Goal: Task Accomplishment & Management: Complete application form

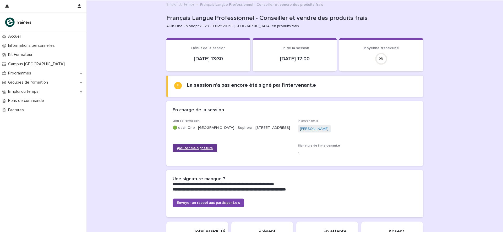
click at [196, 150] on span "Ajouter ma signature" at bounding box center [195, 149] width 36 height 4
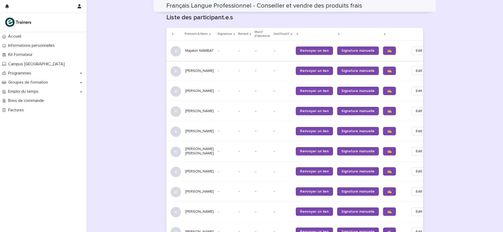
scroll to position [283, 0]
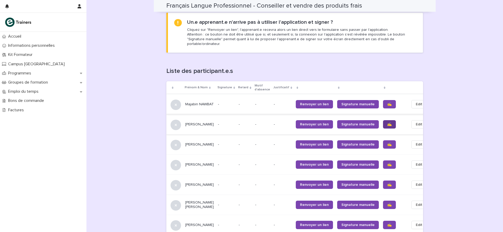
click at [387, 123] on span "✍️" at bounding box center [389, 125] width 4 height 4
click at [387, 143] on span "✍️" at bounding box center [389, 145] width 4 height 4
click at [387, 163] on span "✍️" at bounding box center [389, 165] width 4 height 4
click at [387, 183] on span "✍️" at bounding box center [389, 185] width 4 height 4
click at [387, 203] on span "✍️" at bounding box center [389, 205] width 4 height 4
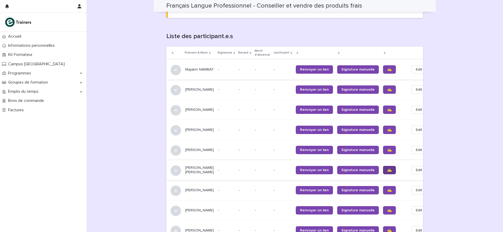
scroll to position [325, 0]
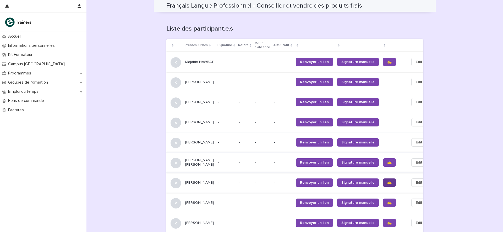
click at [387, 181] on span "✍️" at bounding box center [389, 183] width 4 height 4
click at [383, 202] on link "✍️" at bounding box center [389, 203] width 13 height 8
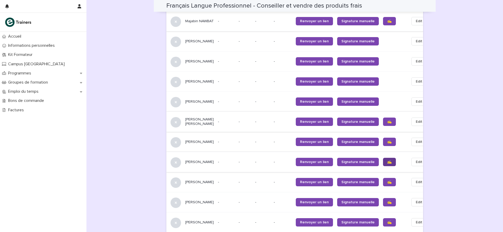
scroll to position [369, 0]
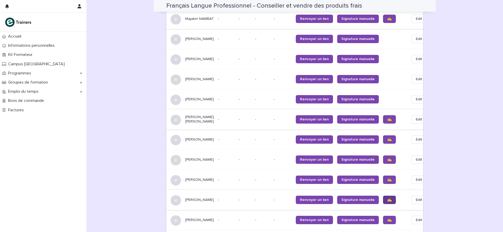
click at [387, 201] on span "✍️" at bounding box center [389, 200] width 4 height 4
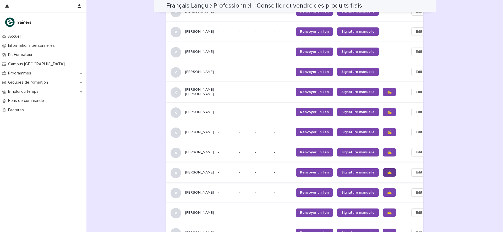
scroll to position [397, 0]
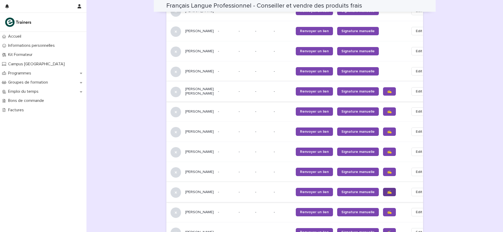
click at [387, 192] on span "✍️" at bounding box center [389, 193] width 4 height 4
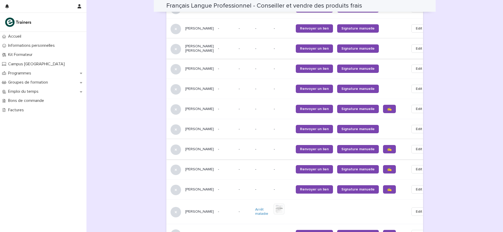
scroll to position [440, 0]
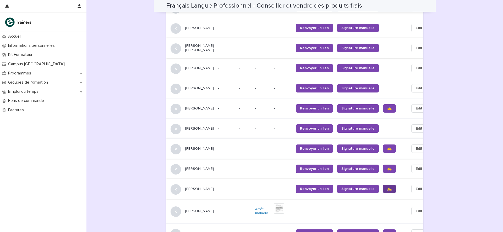
click at [387, 189] on span "✍️" at bounding box center [389, 189] width 4 height 4
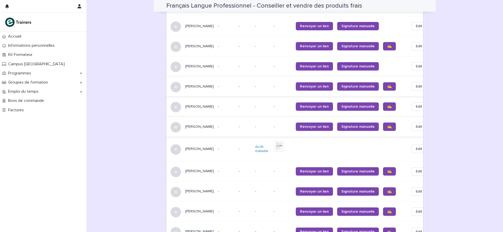
scroll to position [508, 0]
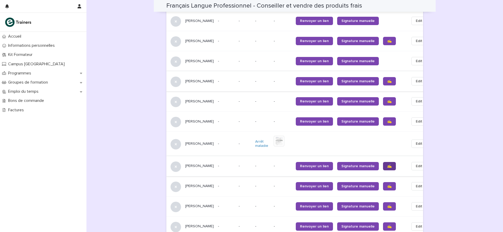
click at [387, 166] on span "✍️" at bounding box center [389, 167] width 4 height 4
click at [383, 184] on link "✍️" at bounding box center [389, 186] width 13 height 8
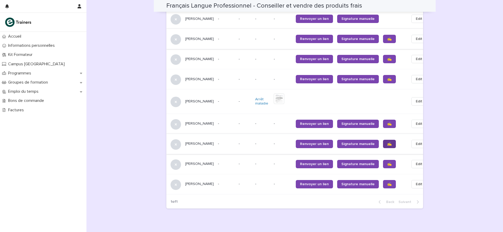
scroll to position [558, 0]
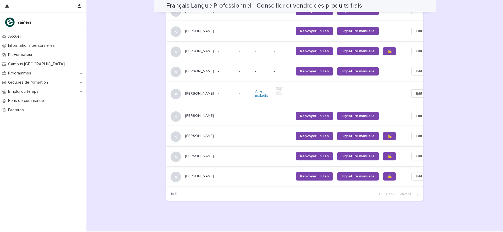
click at [387, 157] on span "✍️" at bounding box center [389, 157] width 4 height 4
click at [387, 178] on span "✍️" at bounding box center [389, 177] width 4 height 4
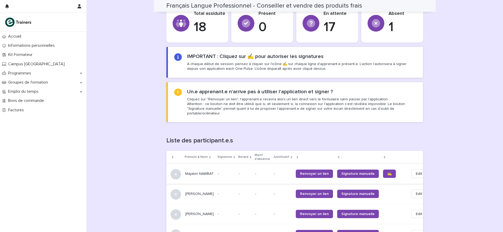
scroll to position [209, 0]
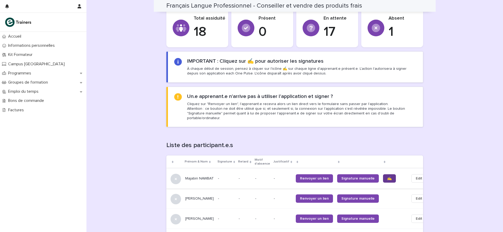
click at [387, 177] on span "✍️" at bounding box center [389, 179] width 4 height 4
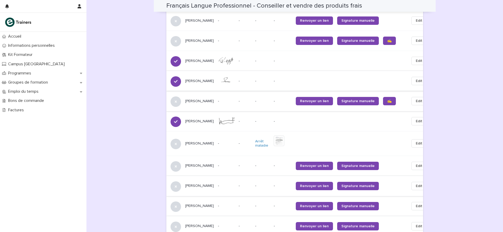
scroll to position [574, 0]
